Goal: Find contact information: Find contact information

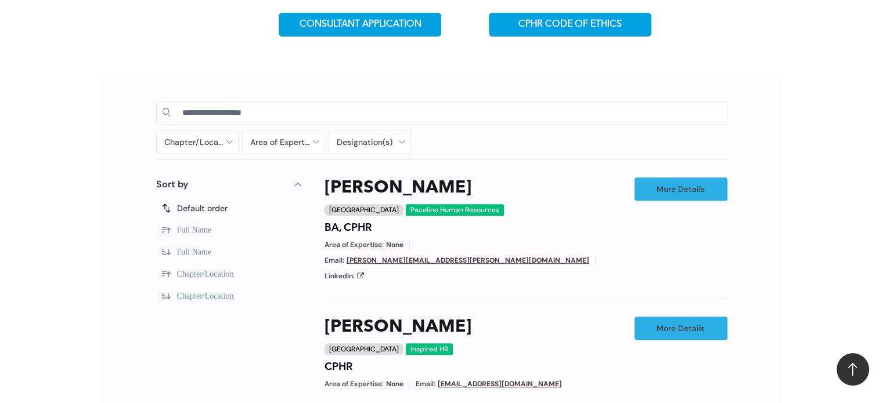
scroll to position [569, 0]
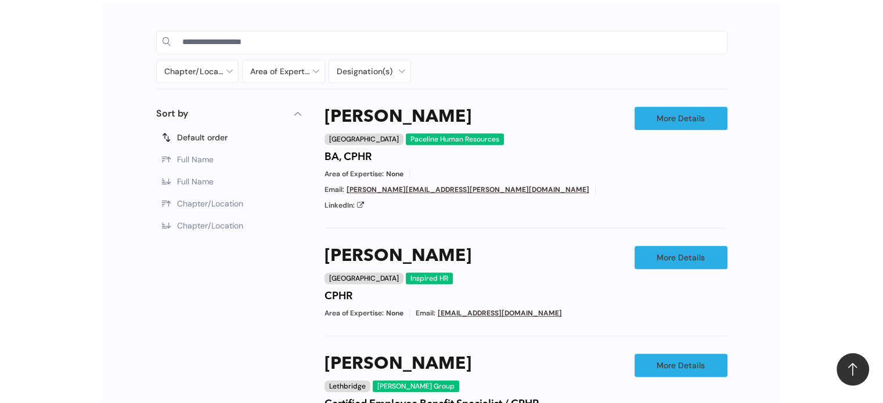
click at [406, 136] on div "Paceline Human Resources" at bounding box center [455, 139] width 98 height 12
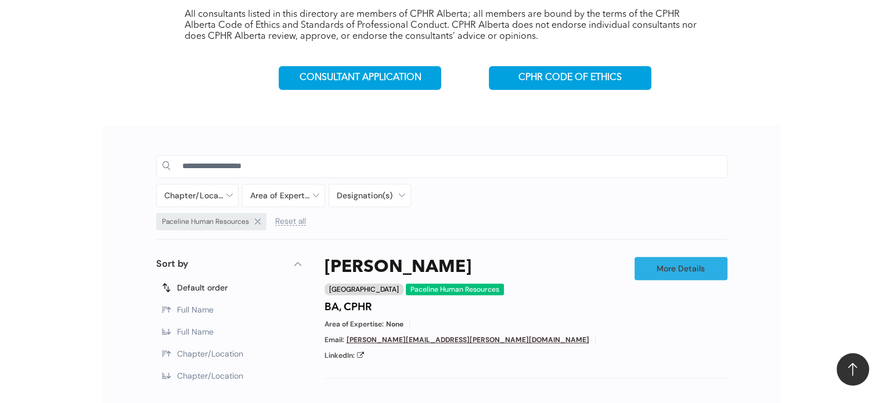
scroll to position [502, 0]
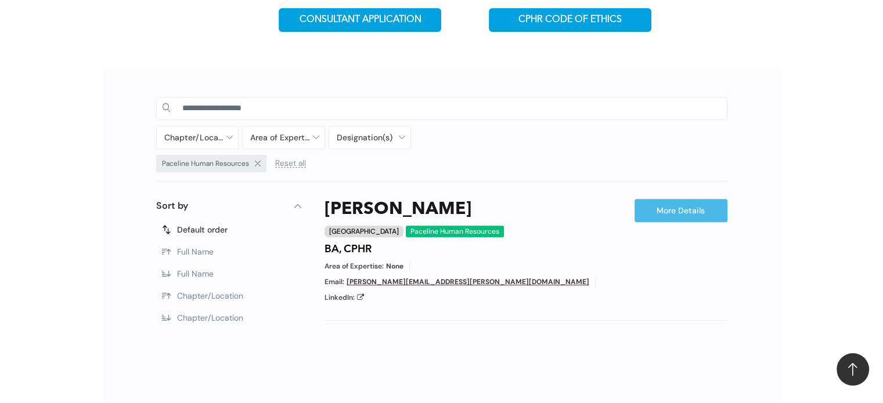
click at [681, 202] on link "More Details" at bounding box center [680, 210] width 93 height 23
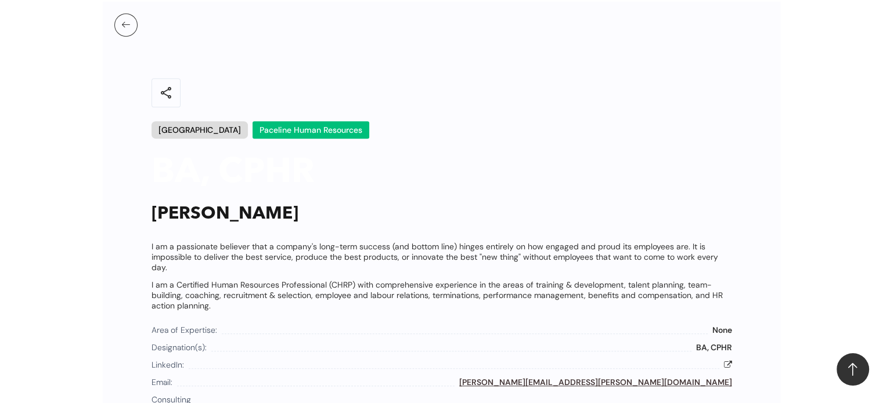
scroll to position [627, 0]
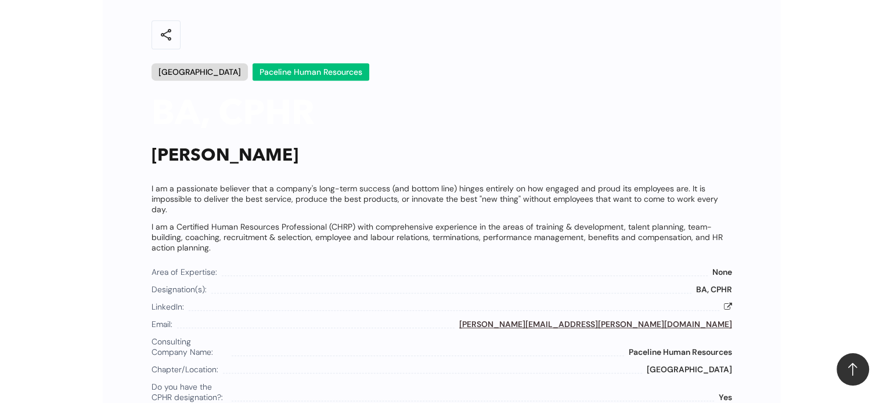
click at [638, 320] on link "[PERSON_NAME][EMAIL_ADDRESS][PERSON_NAME][DOMAIN_NAME]" at bounding box center [595, 324] width 273 height 10
drag, startPoint x: 627, startPoint y: 346, endPoint x: 733, endPoint y: 348, distance: 105.6
click at [733, 348] on div "share [GEOGRAPHIC_DATA] Paceline Human Resources BA, CPHR [PERSON_NAME] I am a …" at bounding box center [441, 197] width 603 height 410
copy span "Paceline Human Resources"
